Goal: Find specific page/section: Find specific page/section

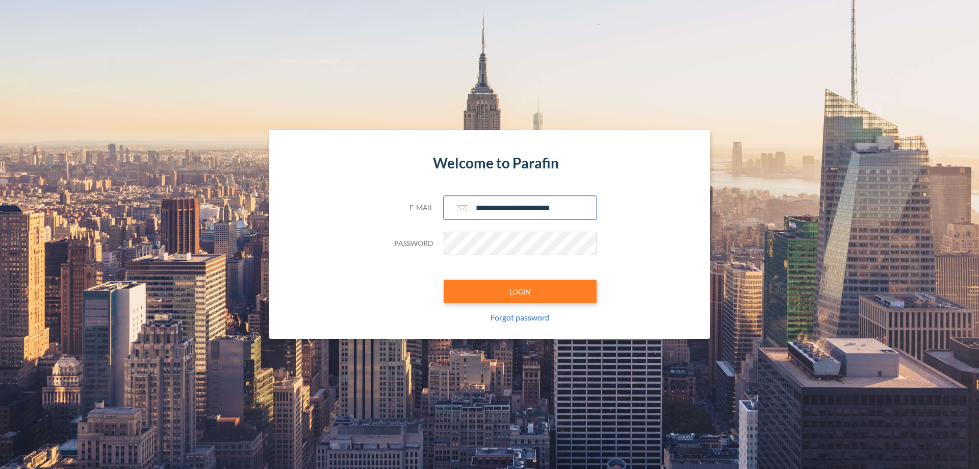
type input "**********"
click at [520, 291] on button "LOGIN" at bounding box center [520, 291] width 153 height 23
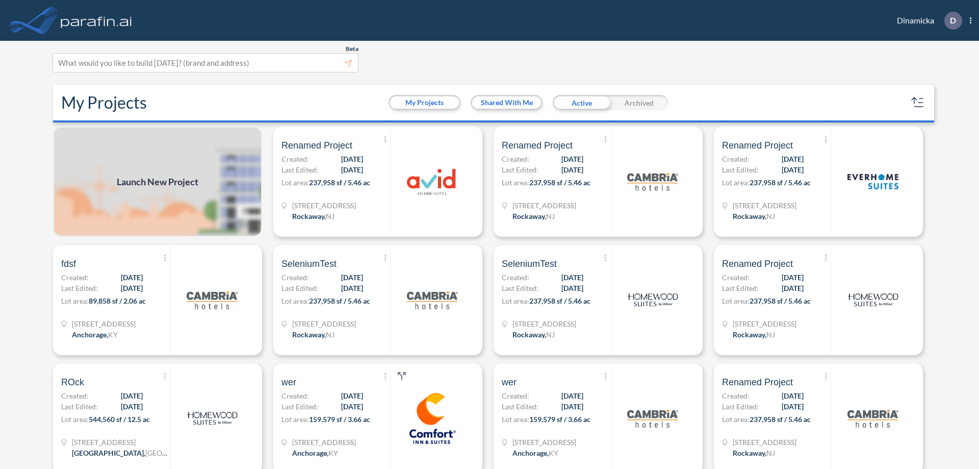
scroll to position [3, 0]
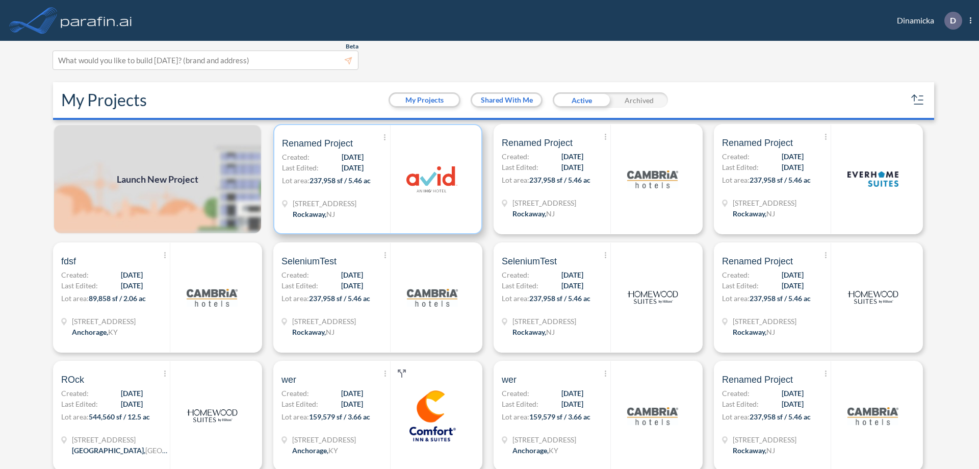
click at [376, 179] on p "Lot area: 237,958 sf / 5.46 ac" at bounding box center [336, 182] width 108 height 15
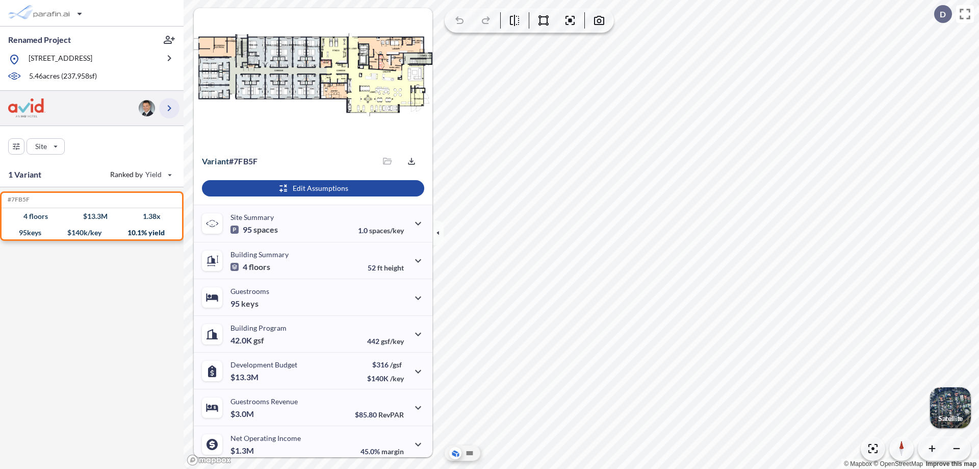
click at [169, 108] on icon "button" at bounding box center [169, 108] width 12 height 12
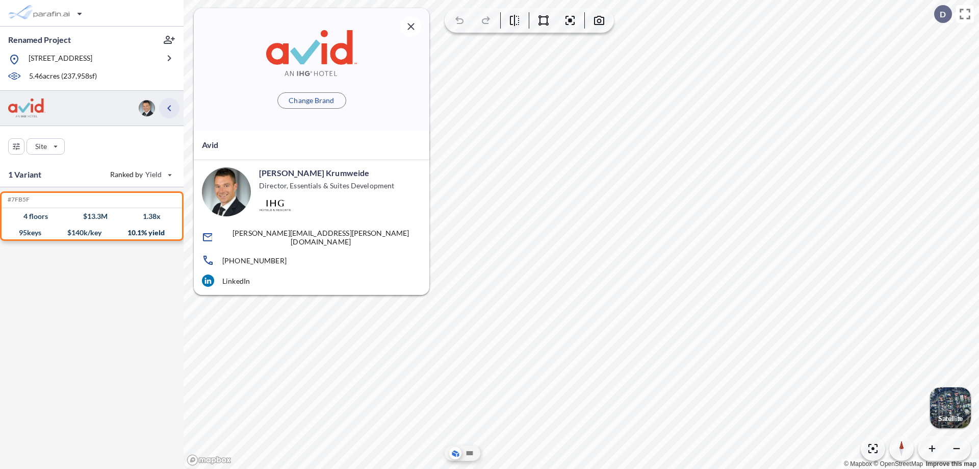
click at [169, 108] on icon "button" at bounding box center [169, 108] width 12 height 12
